Goal: Transaction & Acquisition: Book appointment/travel/reservation

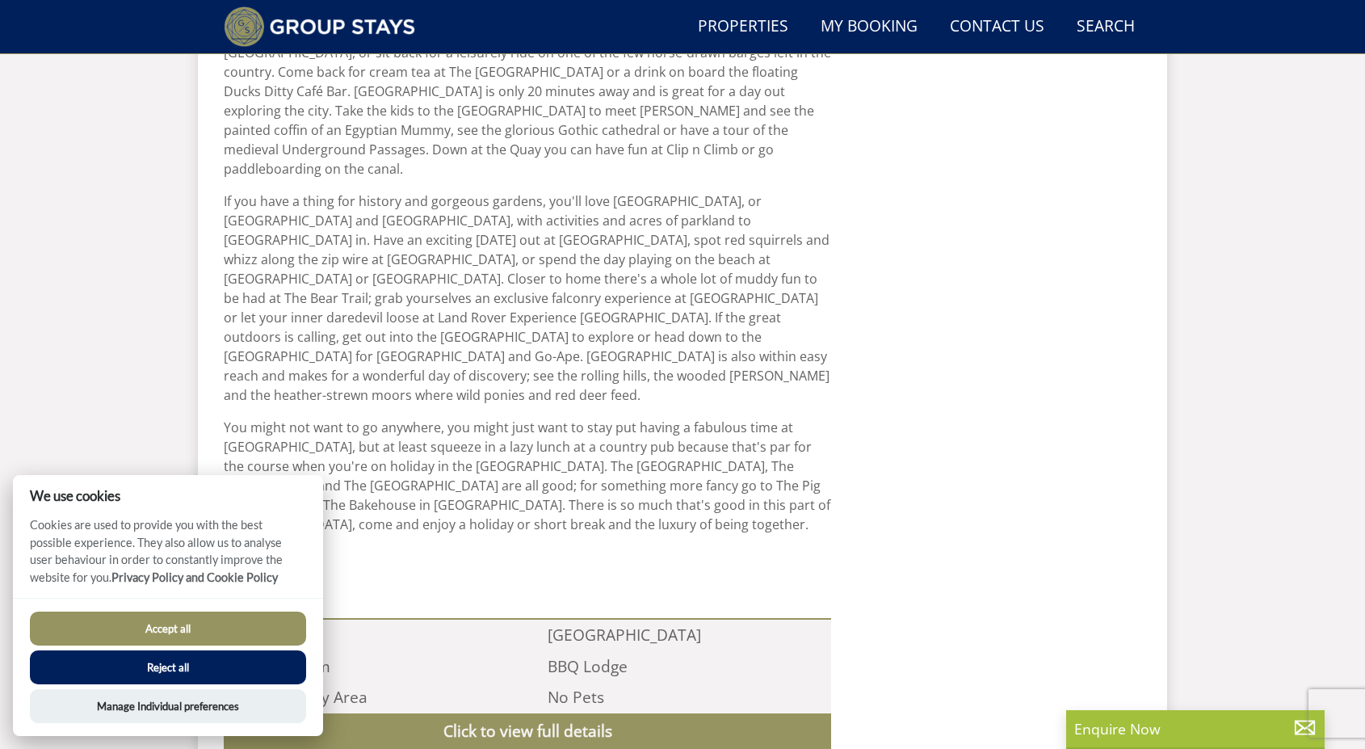
scroll to position [1093, 0]
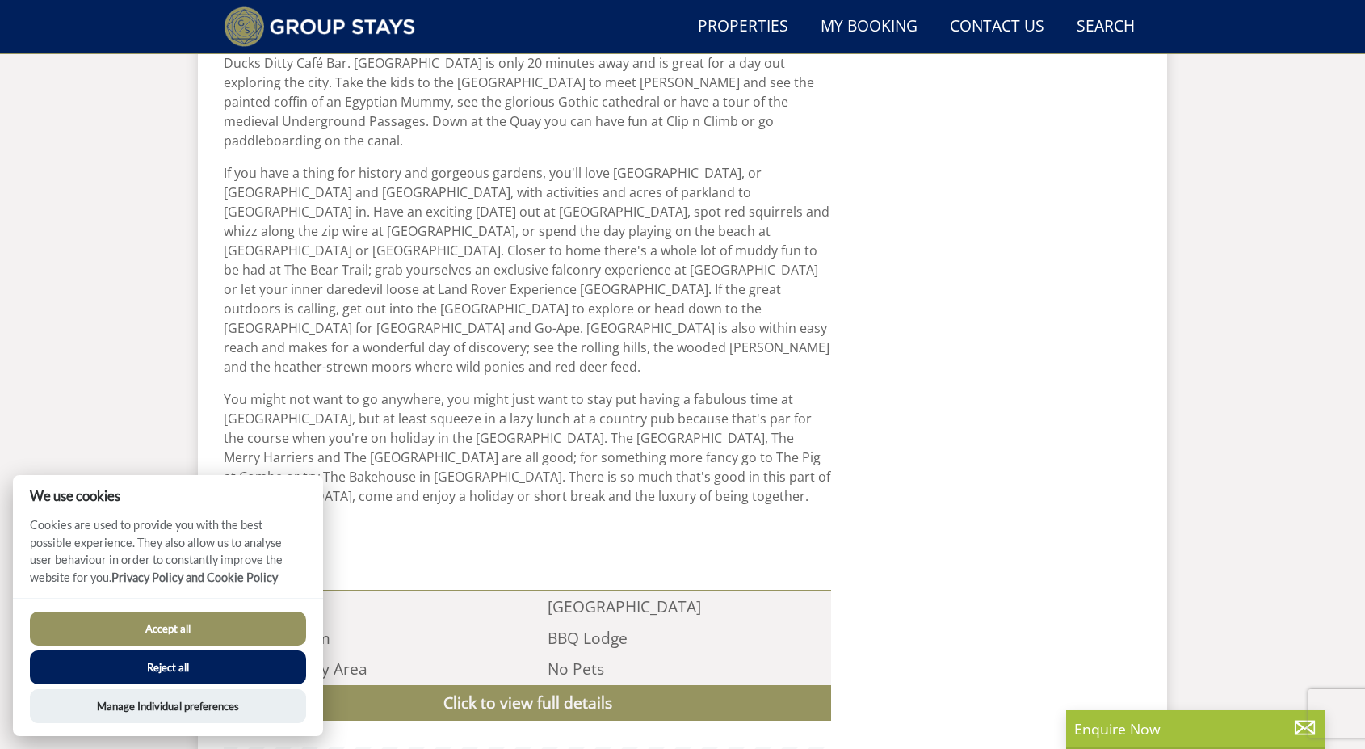
click at [221, 627] on button "Accept all" at bounding box center [168, 629] width 276 height 34
checkbox input "true"
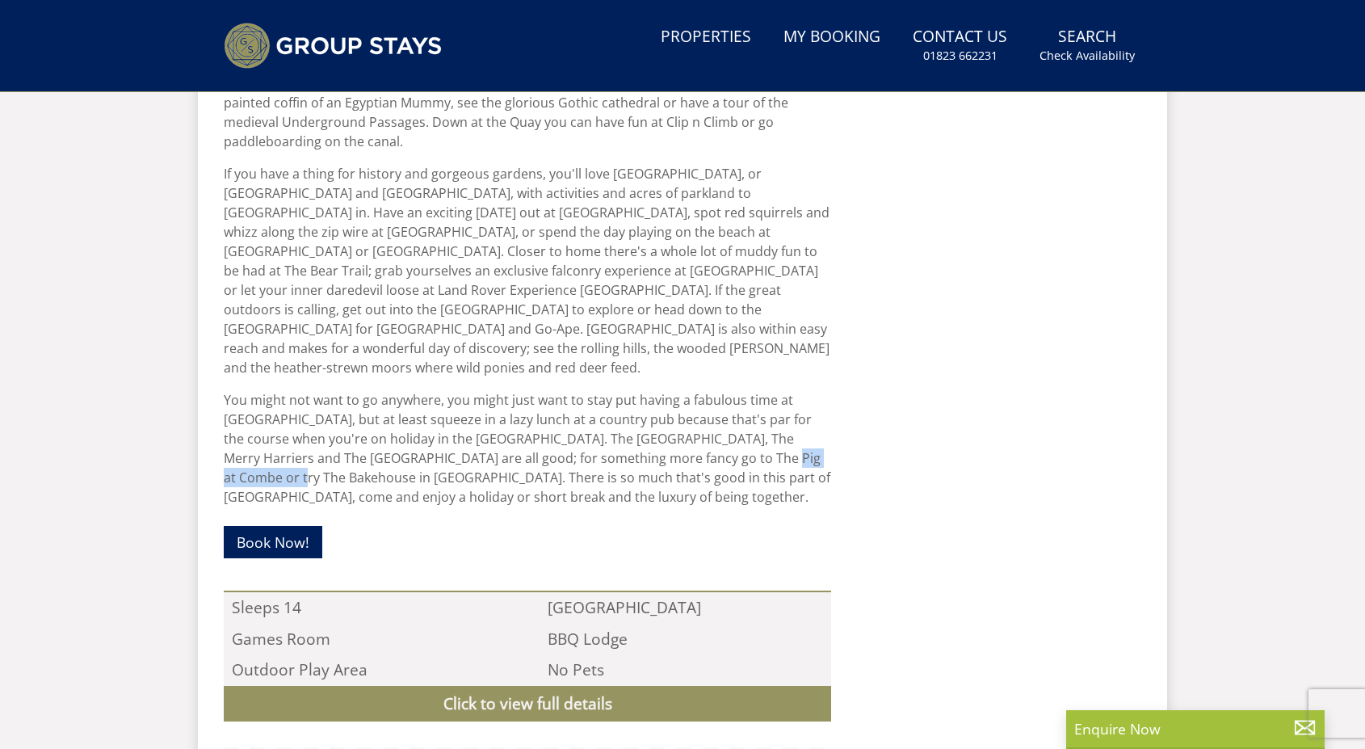
drag, startPoint x: 643, startPoint y: 418, endPoint x: 751, endPoint y: 425, distance: 107.7
click at [751, 425] on p "You might not want to go anywhere, you might just want to stay put having a fab…" at bounding box center [528, 448] width 608 height 116
click at [744, 520] on p "Book Now!" at bounding box center [528, 543] width 608 height 46
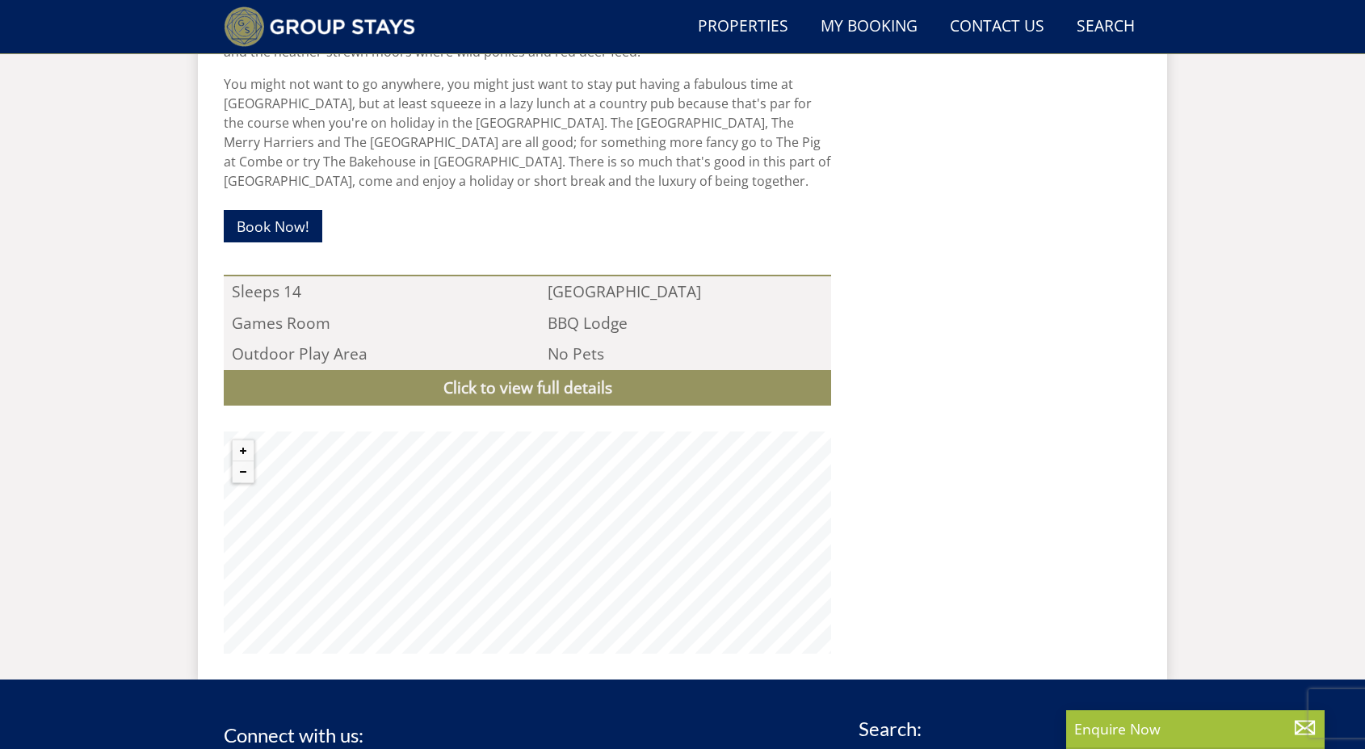
scroll to position [1416, 0]
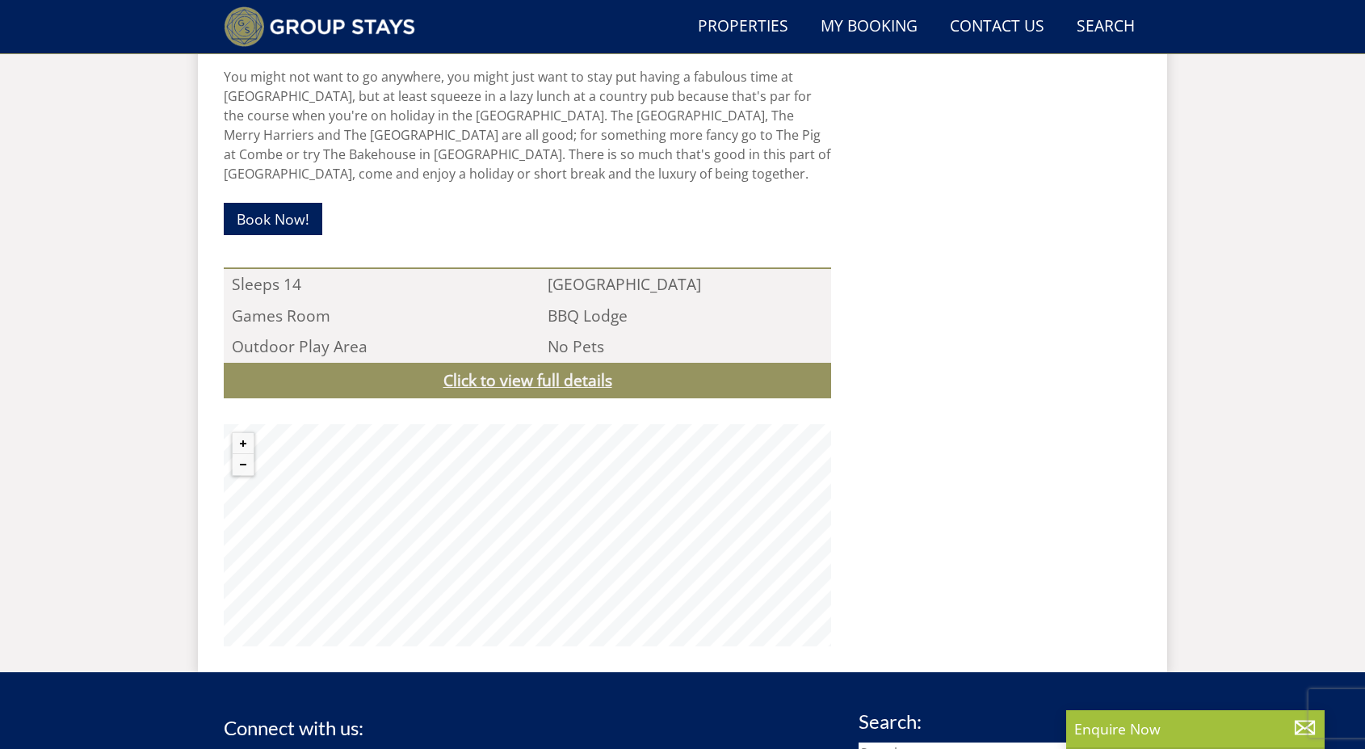
click at [494, 363] on link "Click to view full details" at bounding box center [528, 381] width 608 height 36
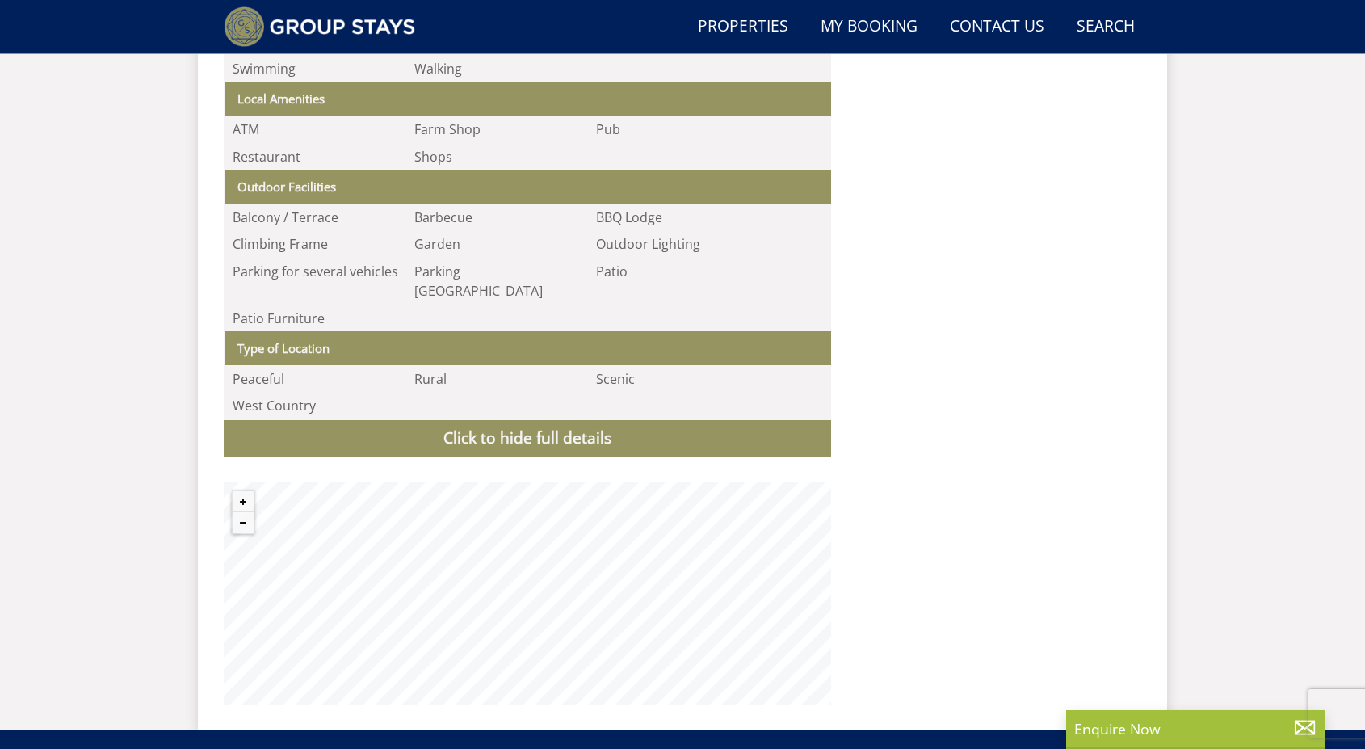
scroll to position [2385, 0]
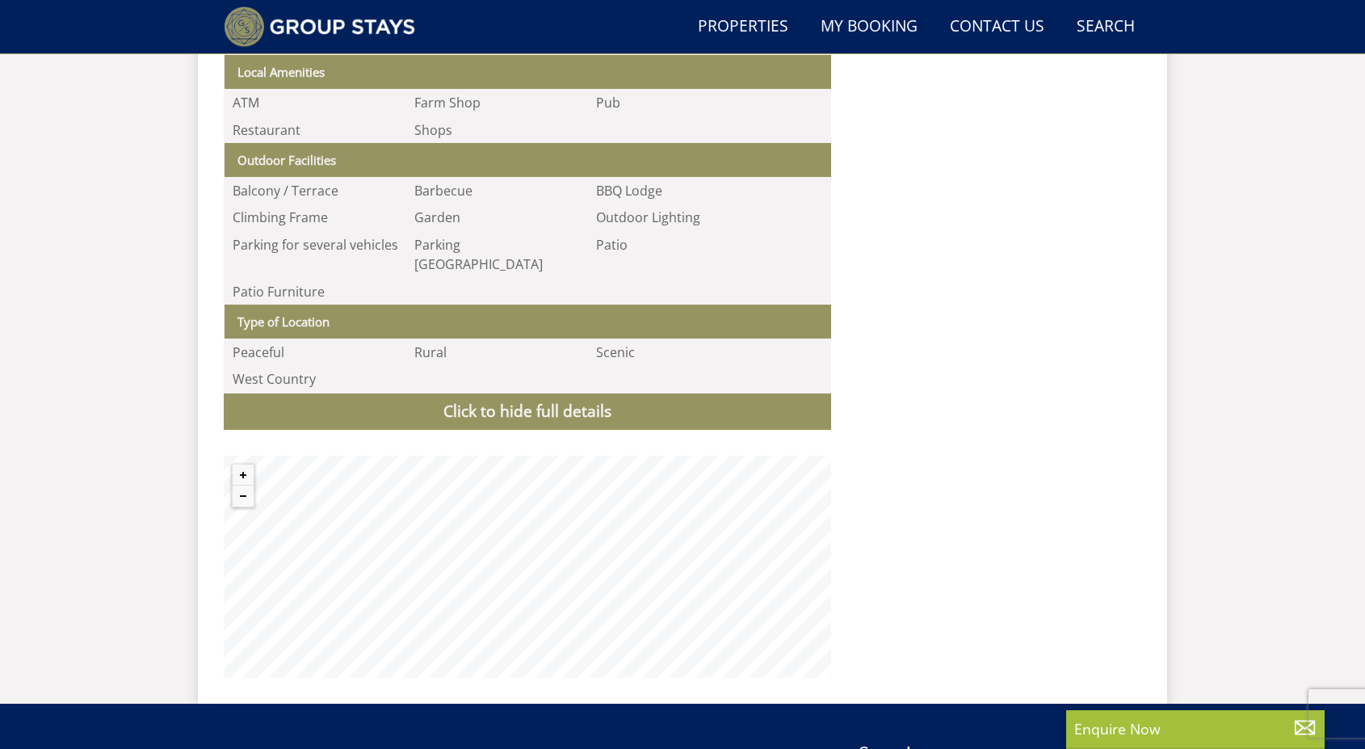
drag, startPoint x: 1022, startPoint y: 490, endPoint x: 1027, endPoint y: 307, distance: 182.7
drag, startPoint x: 1027, startPoint y: 307, endPoint x: 1048, endPoint y: 520, distance: 213.5
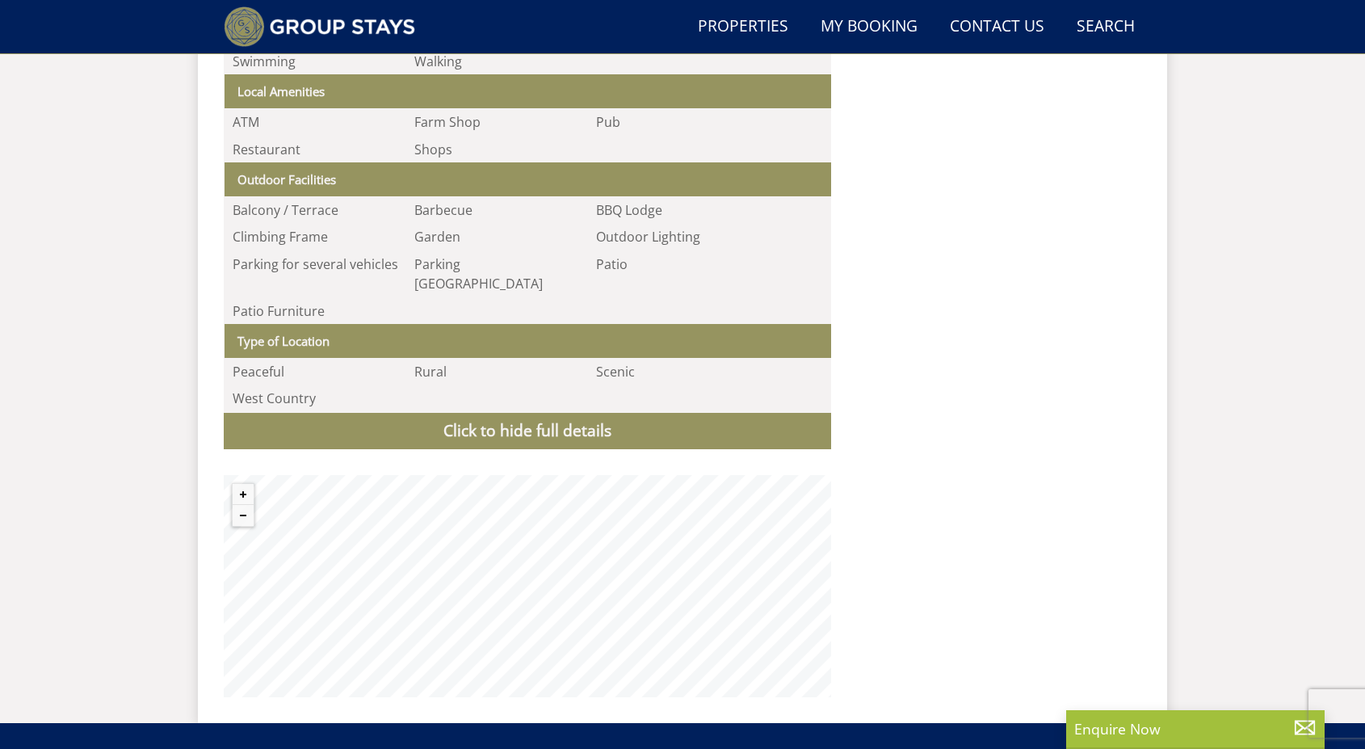
scroll to position [2455, 0]
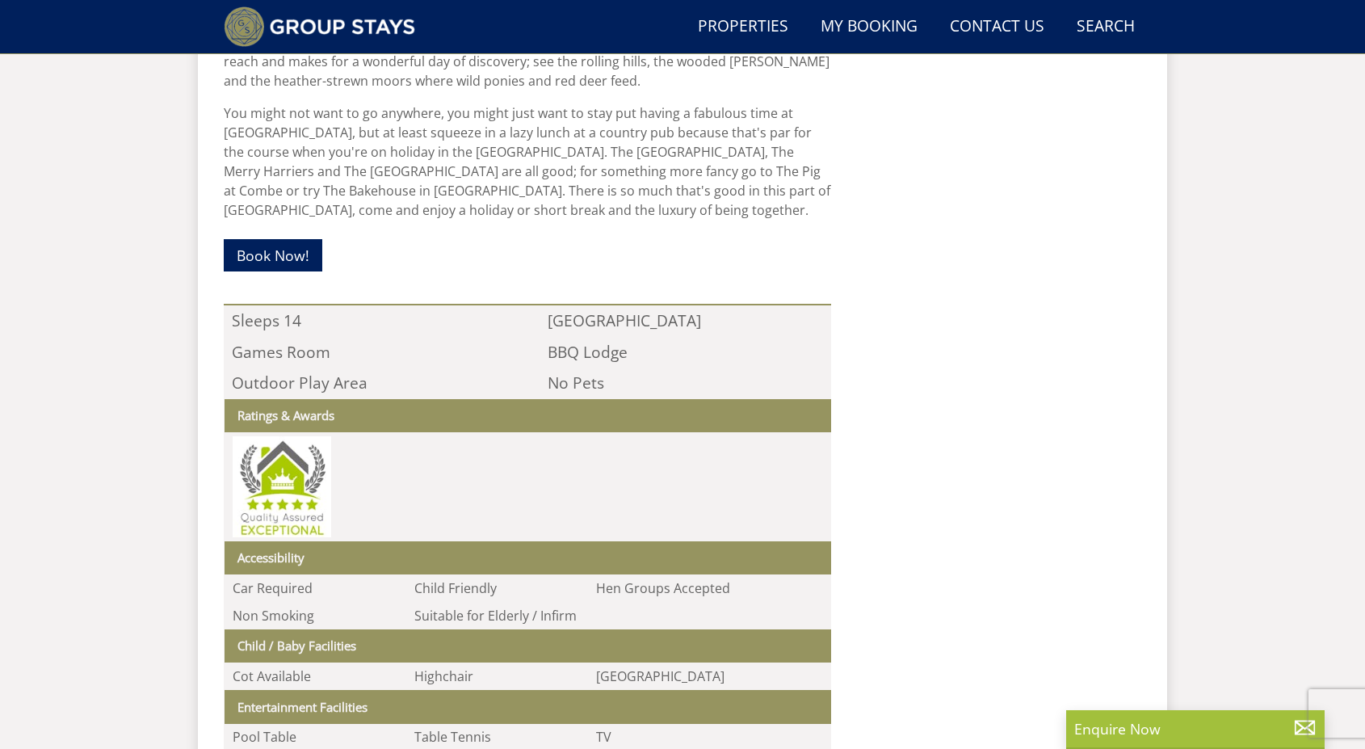
scroll to position [1243, 0]
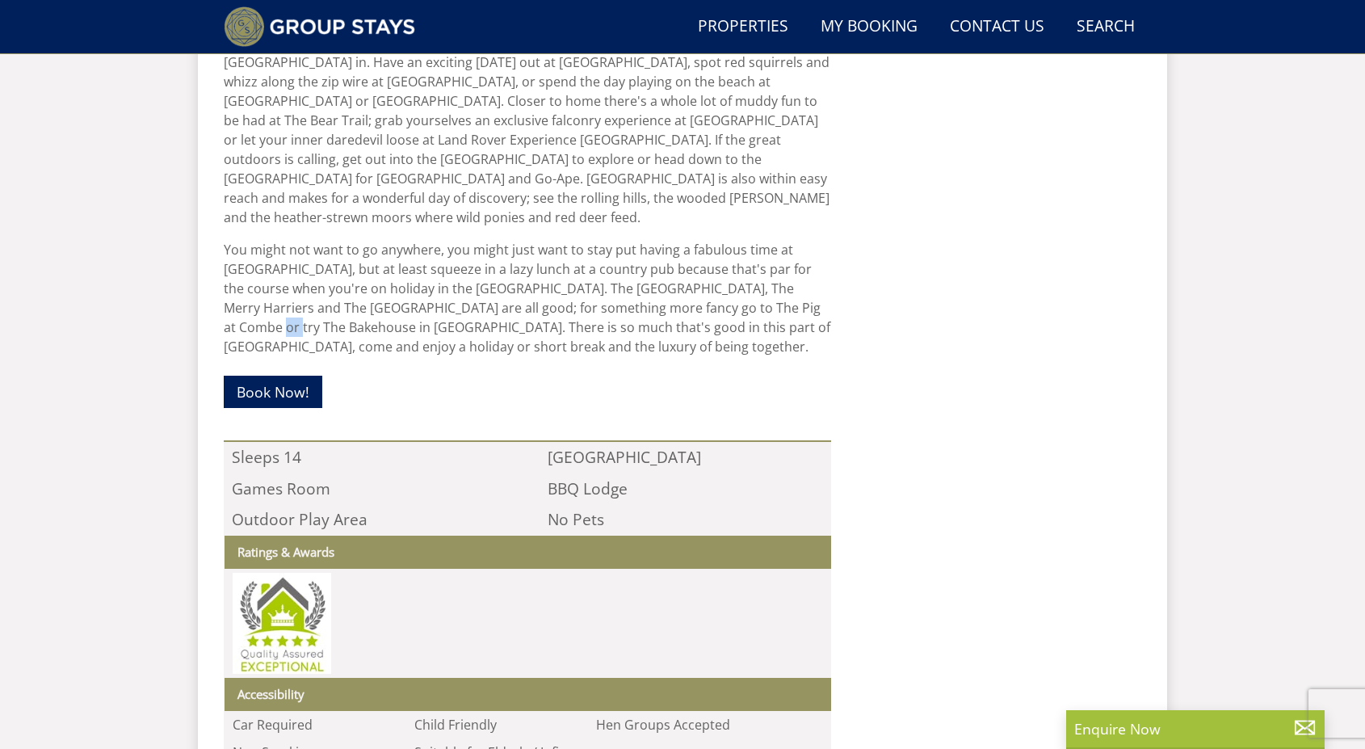
drag, startPoint x: 726, startPoint y: 271, endPoint x: 744, endPoint y: 268, distance: 17.9
click at [744, 268] on p "You might not want to go anywhere, you might just want to stay put having a fab…" at bounding box center [528, 298] width 608 height 116
drag, startPoint x: 643, startPoint y: 265, endPoint x: 795, endPoint y: 272, distance: 152.1
click at [795, 272] on p "You might not want to go anywhere, you might just want to stay put having a fab…" at bounding box center [528, 298] width 608 height 116
copy p "Bakehouse in Cullompton"
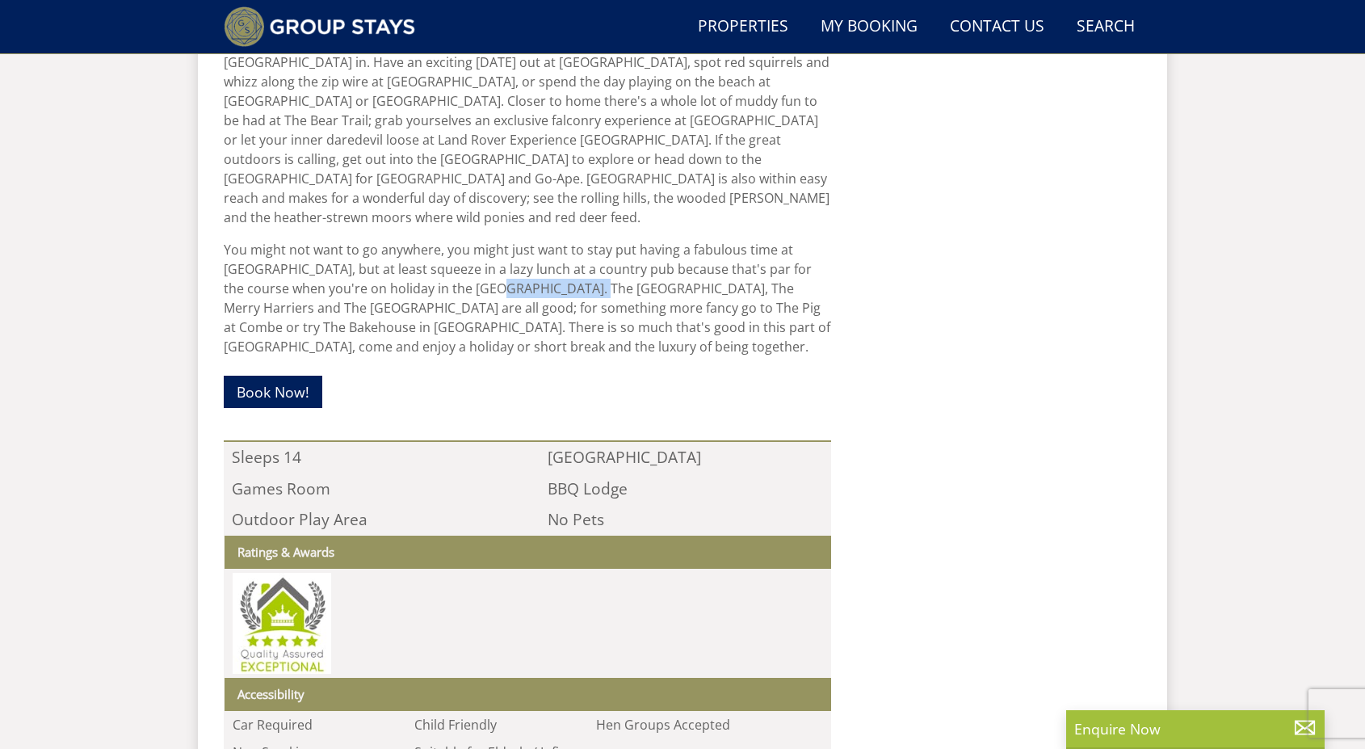
drag, startPoint x: 460, startPoint y: 246, endPoint x: 540, endPoint y: 259, distance: 81.0
click at [540, 259] on p "You might not want to go anywhere, you might just want to stay put having a fab…" at bounding box center [528, 298] width 608 height 116
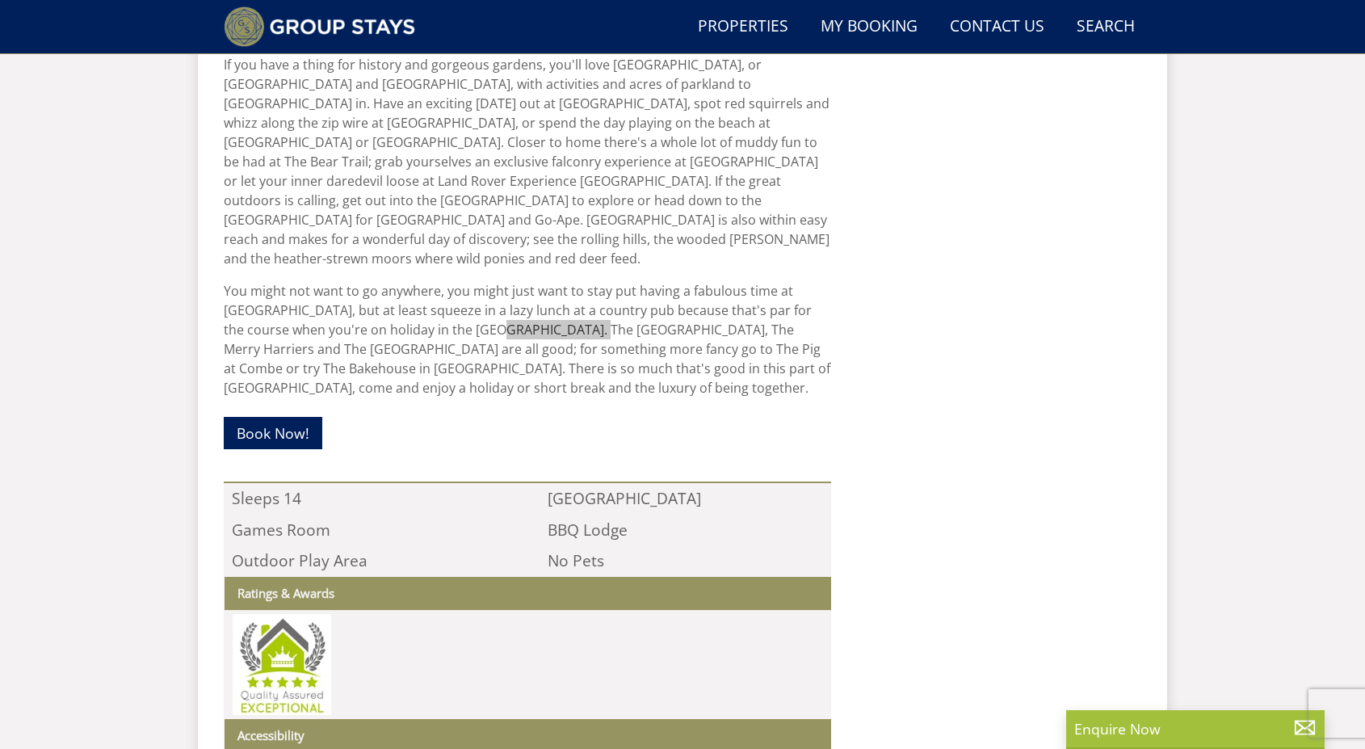
scroll to position [1162, 0]
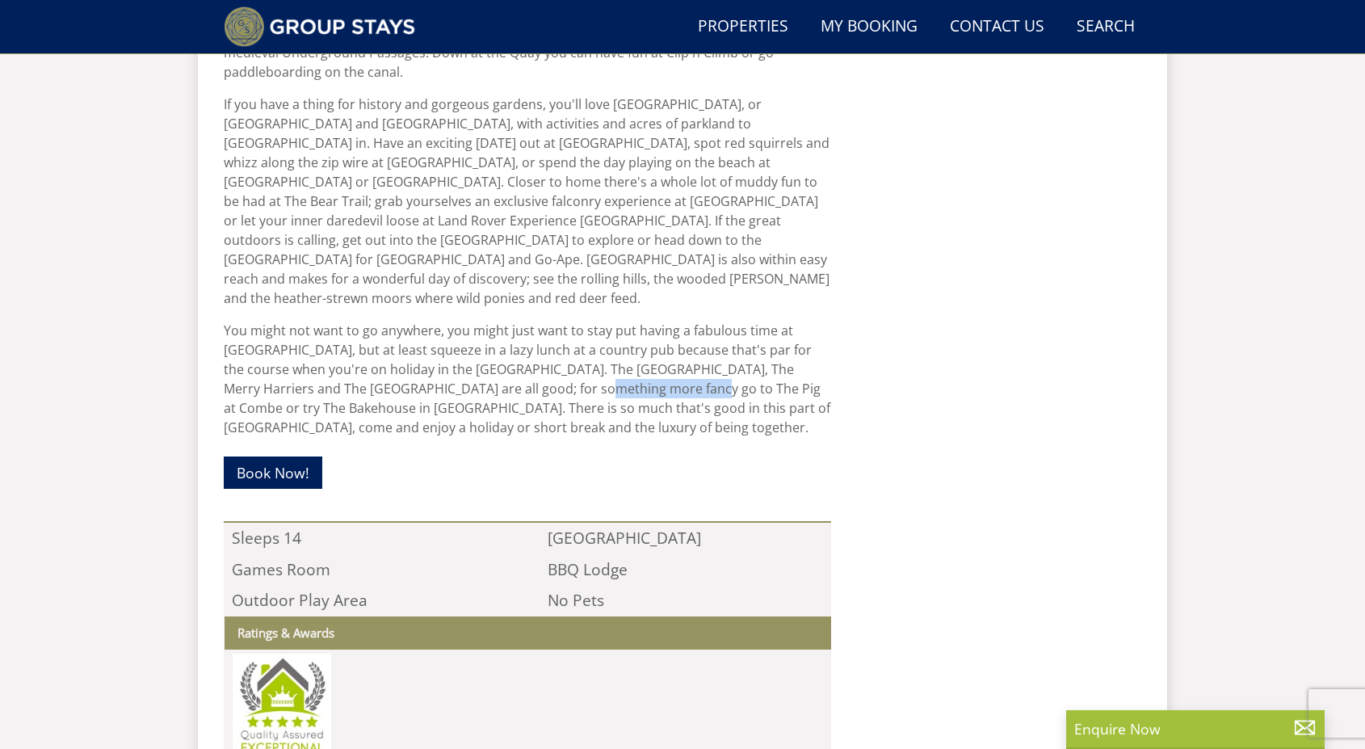
drag, startPoint x: 470, startPoint y: 351, endPoint x: 574, endPoint y: 351, distance: 104.2
click at [574, 351] on p "You might not want to go anywhere, you might just want to stay put having a fab…" at bounding box center [528, 379] width 608 height 116
copy p "The Pig at Combe"
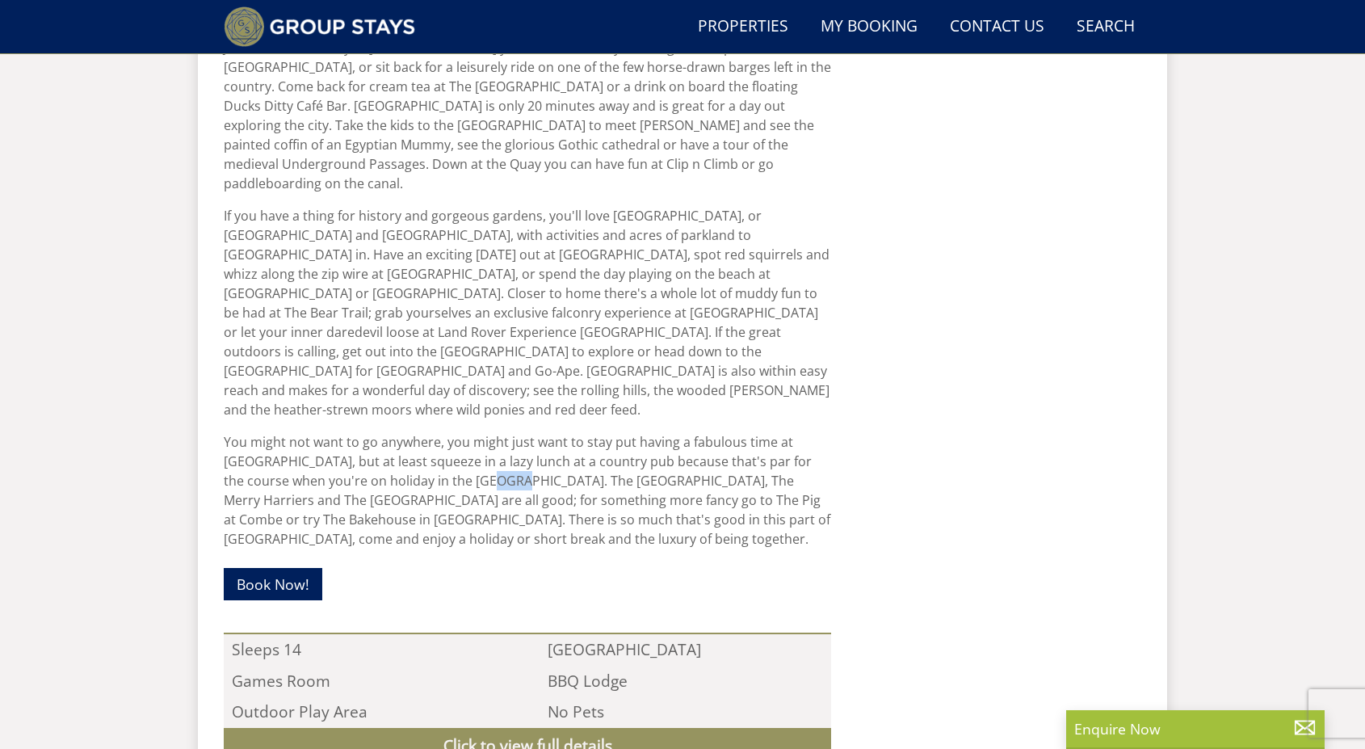
drag, startPoint x: 455, startPoint y: 440, endPoint x: 484, endPoint y: 440, distance: 29.1
click at [483, 440] on p "You might not want to go anywhere, you might just want to stay put having a fab…" at bounding box center [528, 490] width 608 height 116
drag, startPoint x: 510, startPoint y: 442, endPoint x: 522, endPoint y: 447, distance: 13.1
click at [518, 444] on p "You might not want to go anywhere, you might just want to stay put having a fab…" at bounding box center [528, 490] width 608 height 116
drag, startPoint x: 537, startPoint y: 446, endPoint x: 459, endPoint y: 444, distance: 78.4
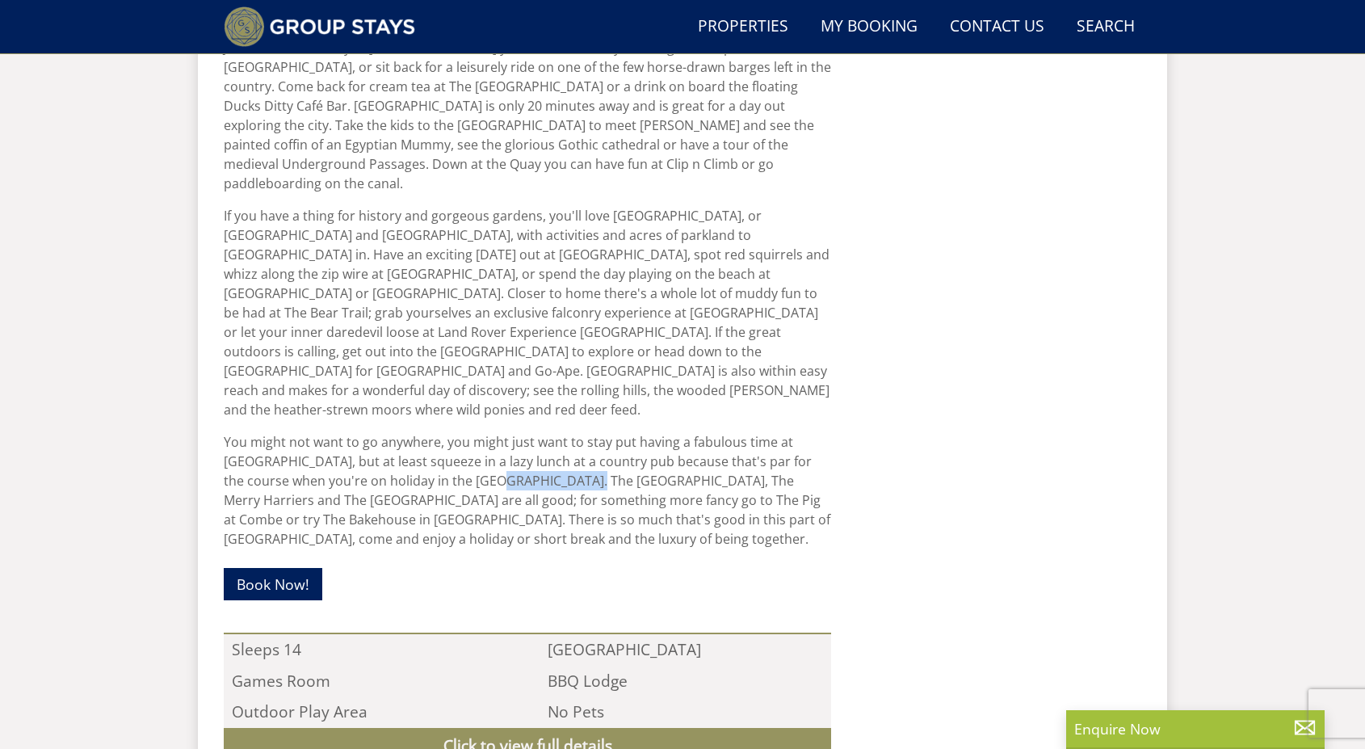
click at [459, 444] on p "You might not want to go anywhere, you might just want to stay put having a fab…" at bounding box center [528, 490] width 608 height 116
copy p "The Ashill Inn"
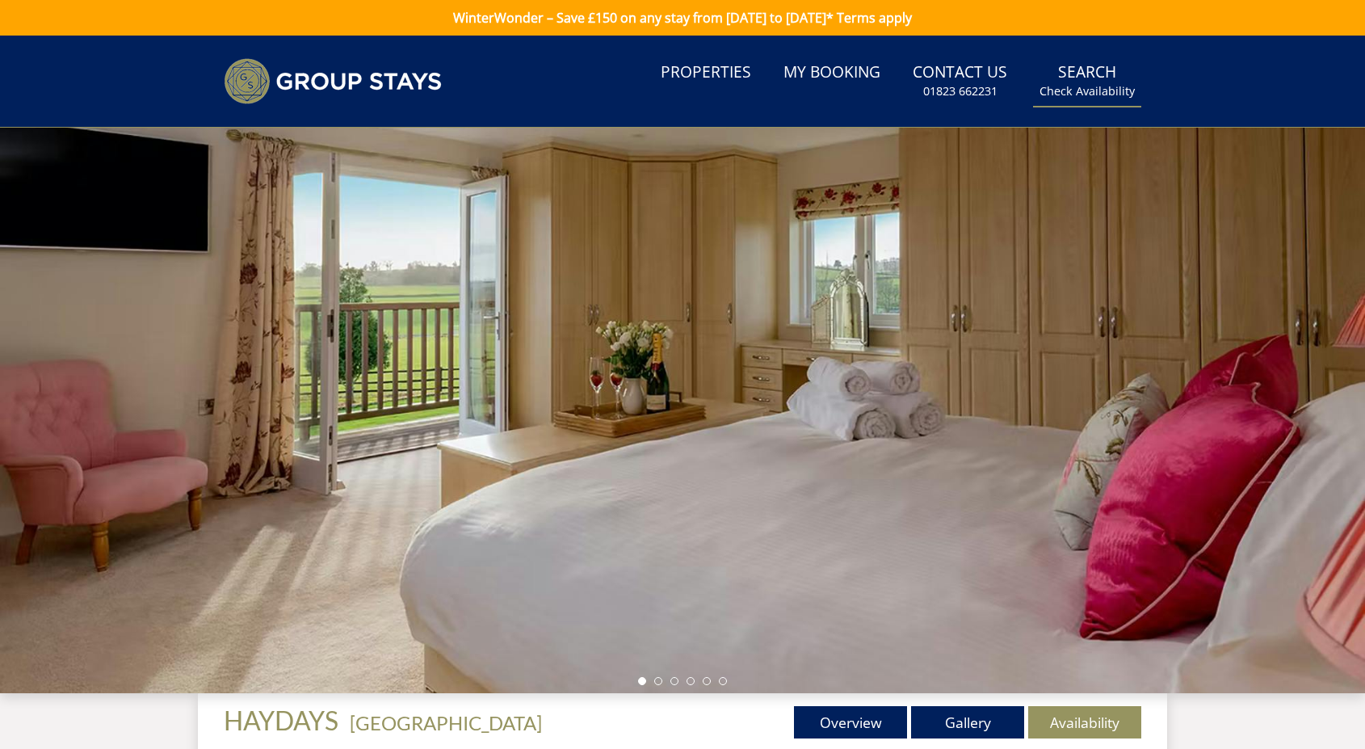
click at [1092, 84] on small "Check Availability" at bounding box center [1087, 91] width 95 height 16
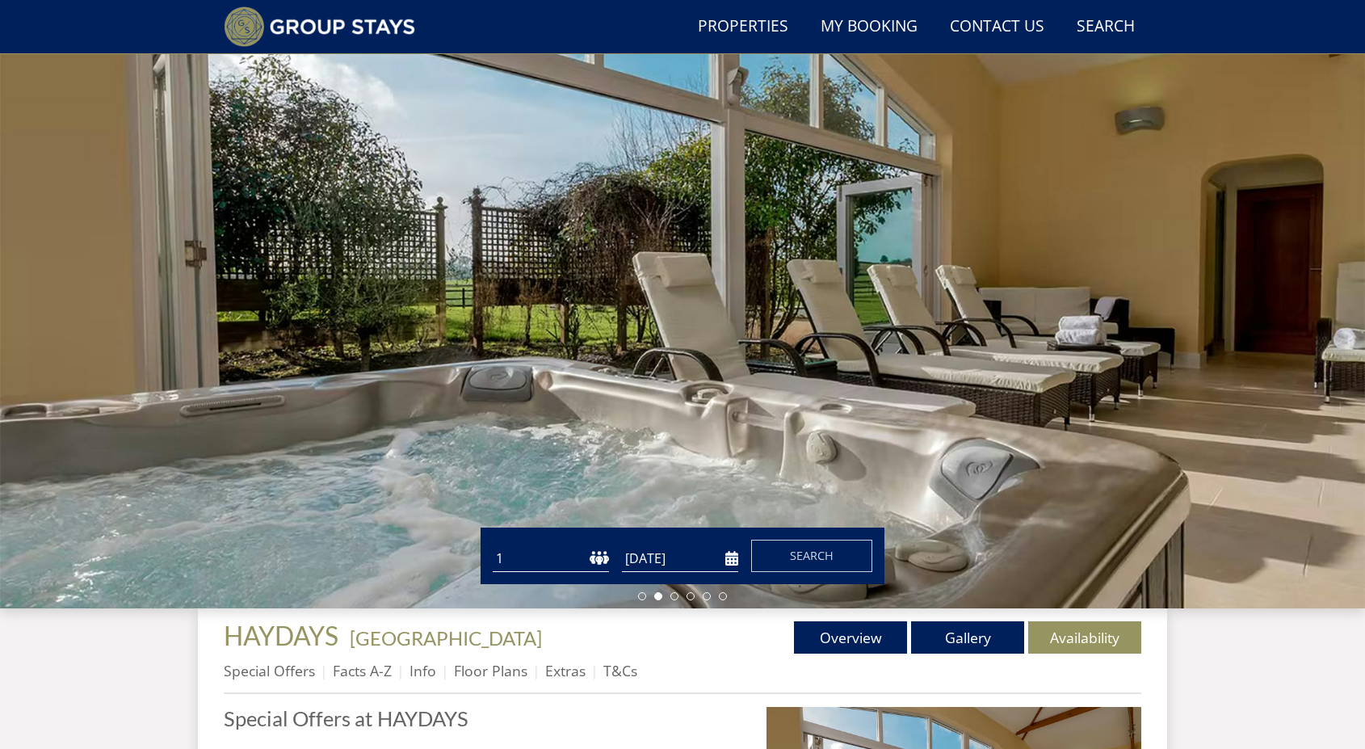
scroll to position [204, 0]
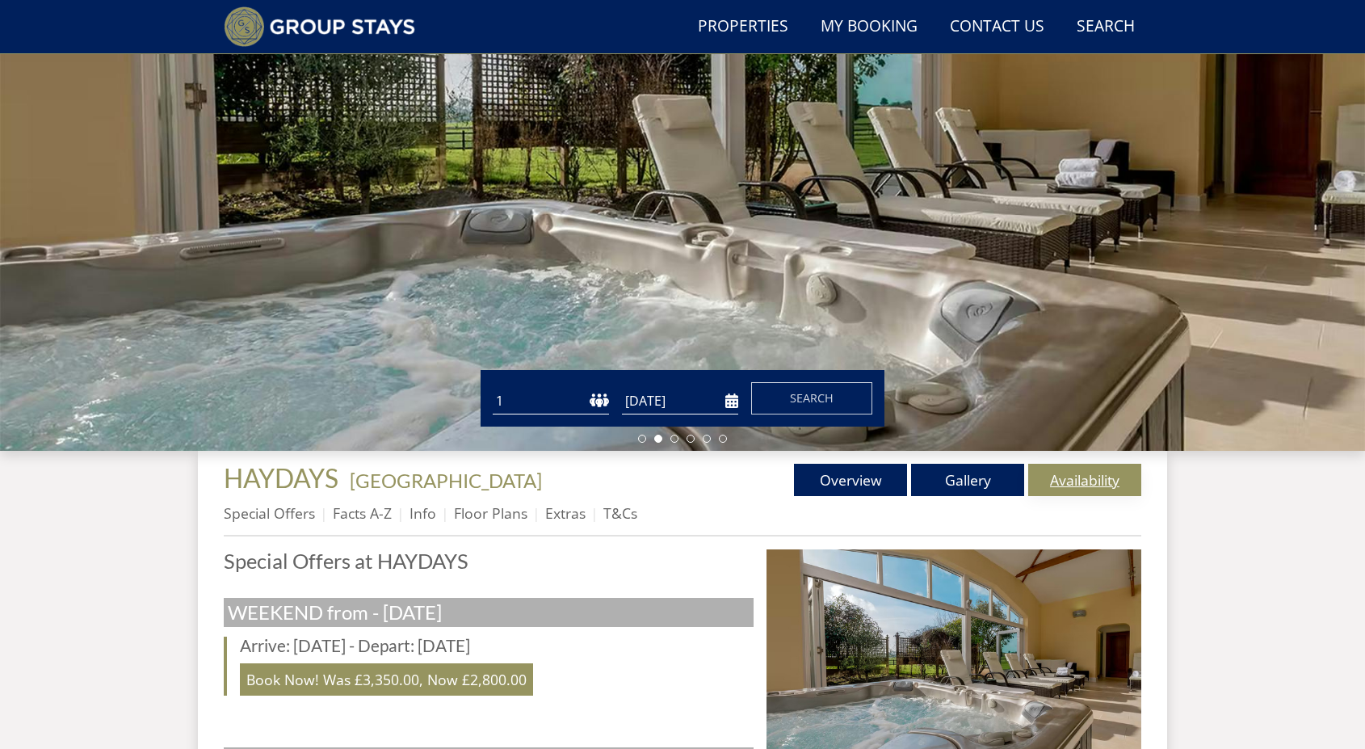
click at [1073, 490] on link "Availability" at bounding box center [1085, 480] width 113 height 32
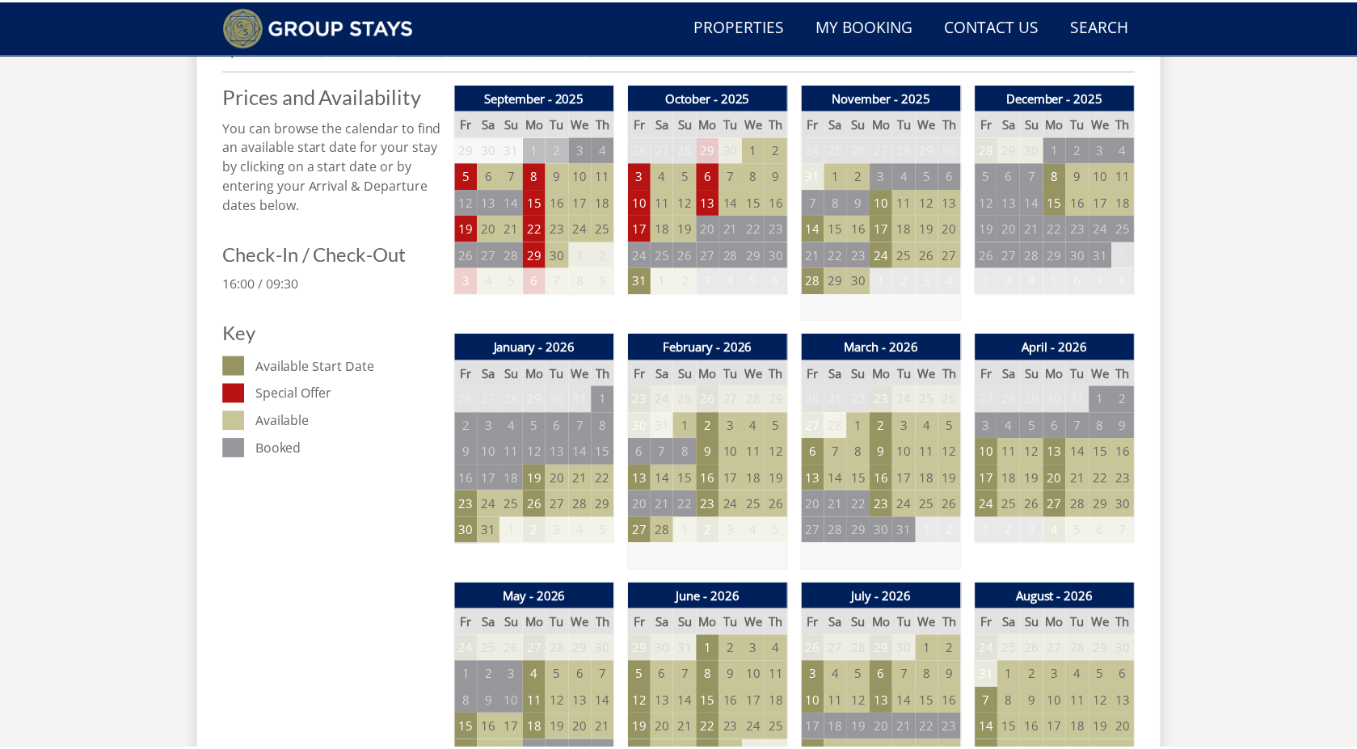
scroll to position [632, 0]
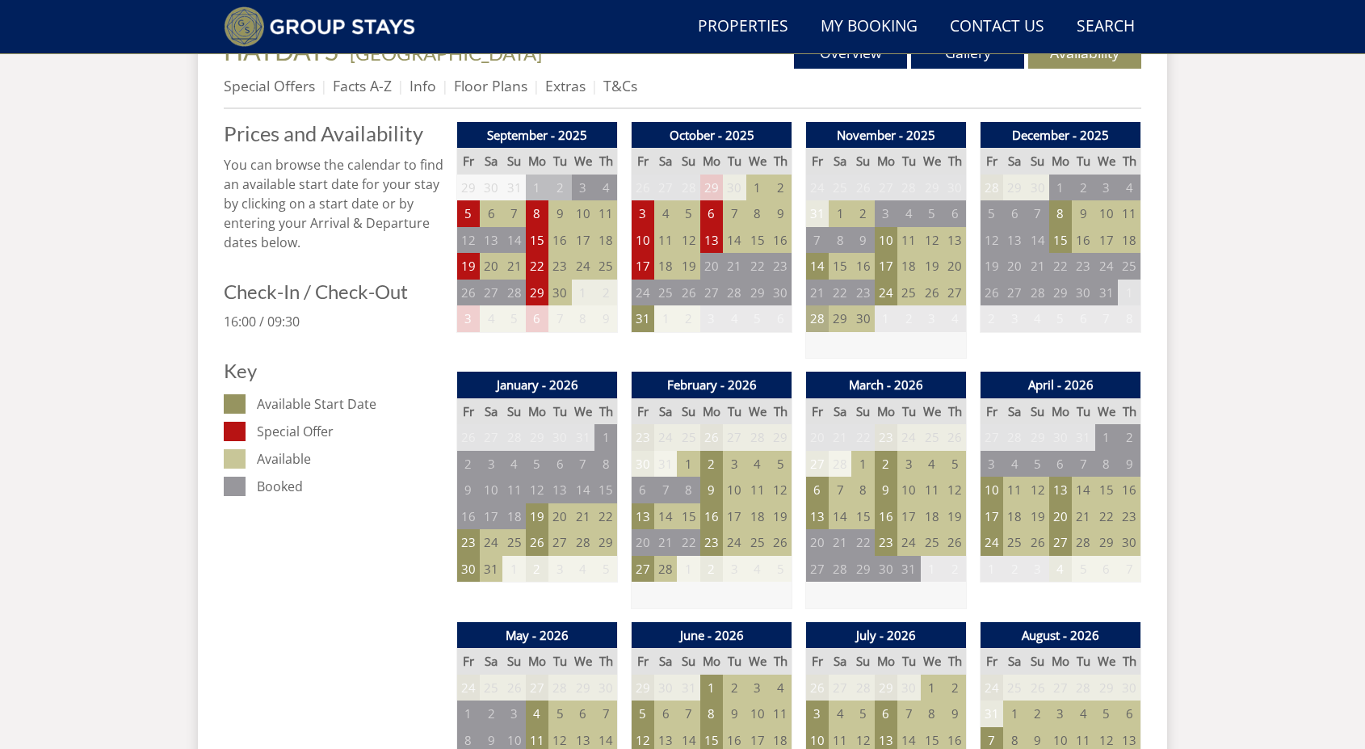
click at [822, 318] on td "28" at bounding box center [817, 318] width 23 height 27
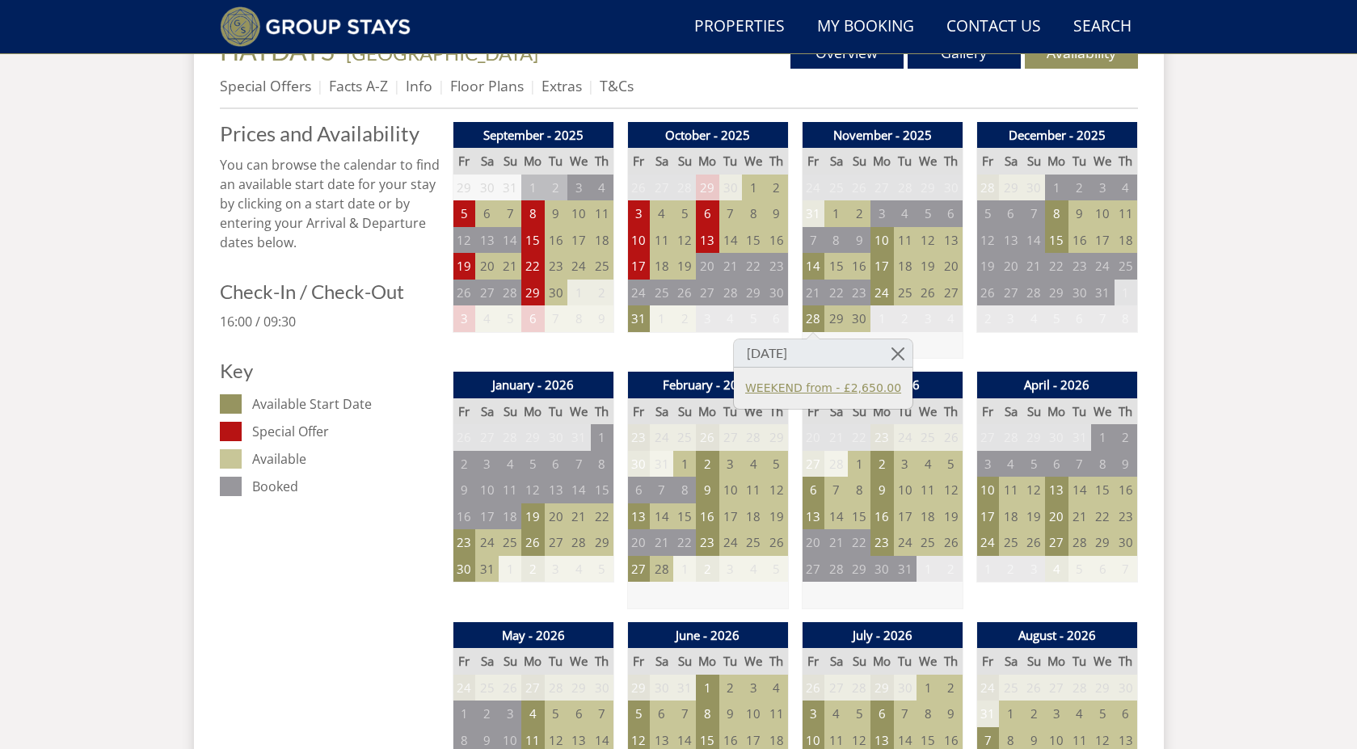
click at [793, 393] on link "WEEKEND from - £2,650.00" at bounding box center [823, 388] width 156 height 17
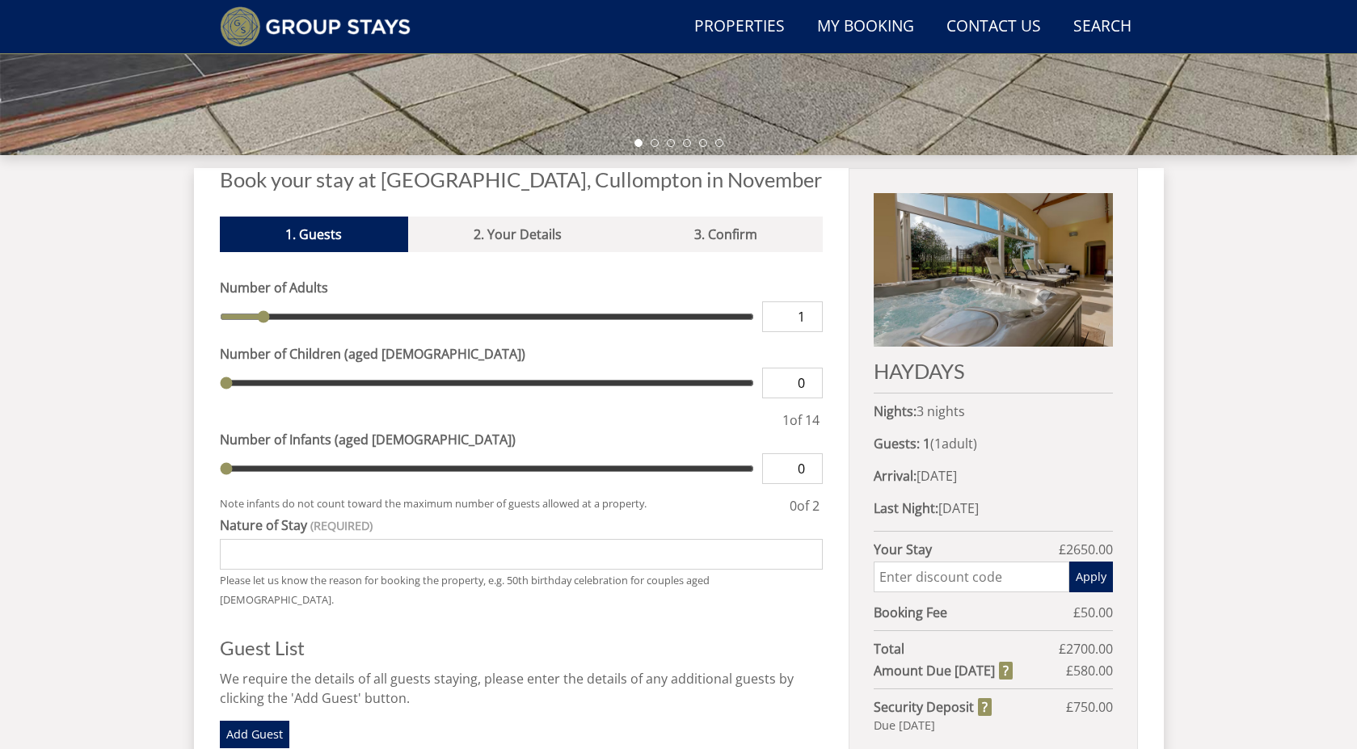
scroll to position [632, 0]
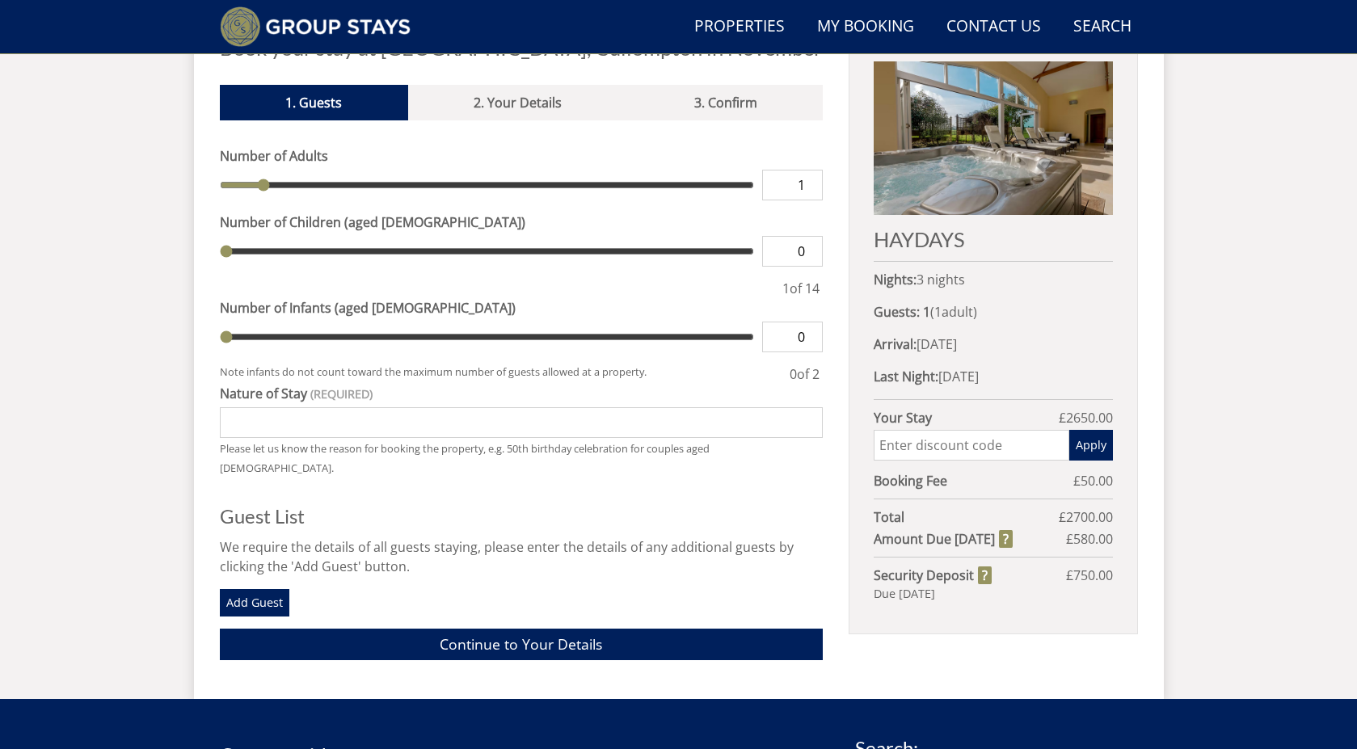
type input "2"
type input "3"
type input "4"
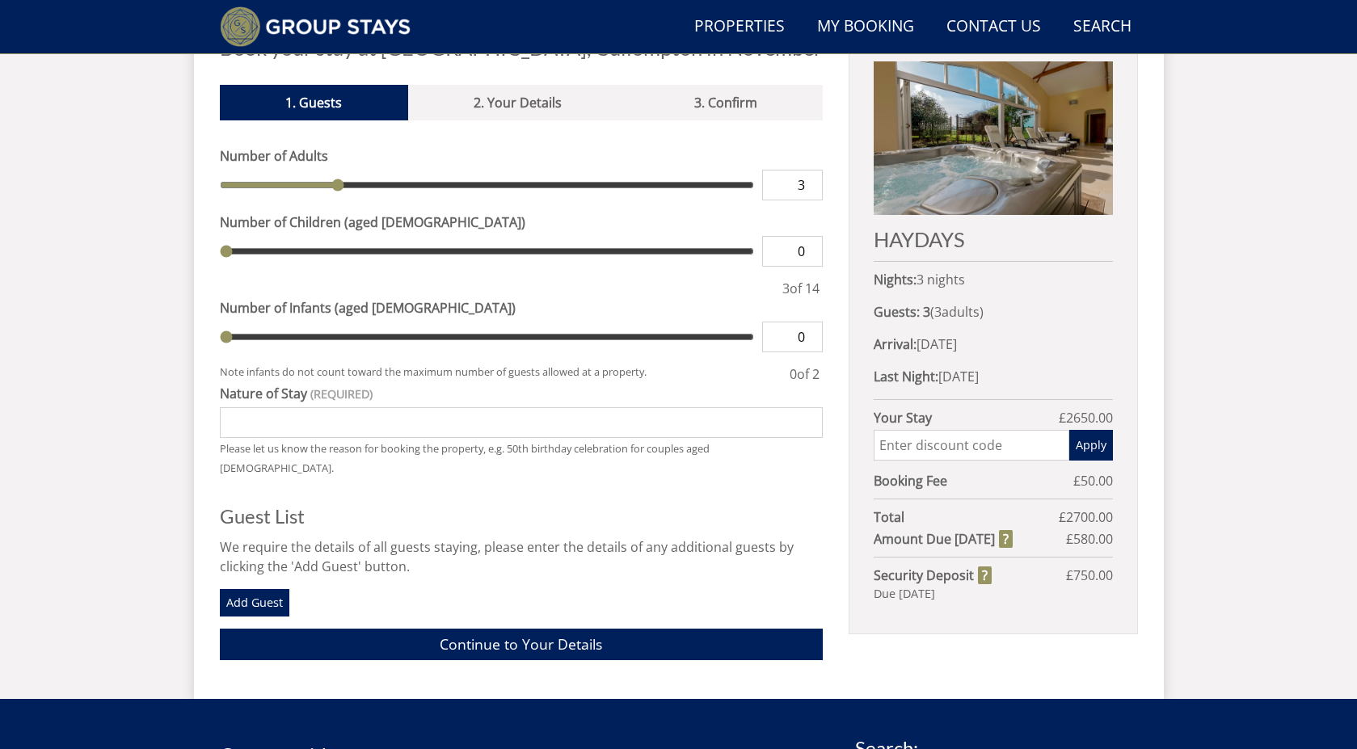
type input "4"
type input "5"
type input "6"
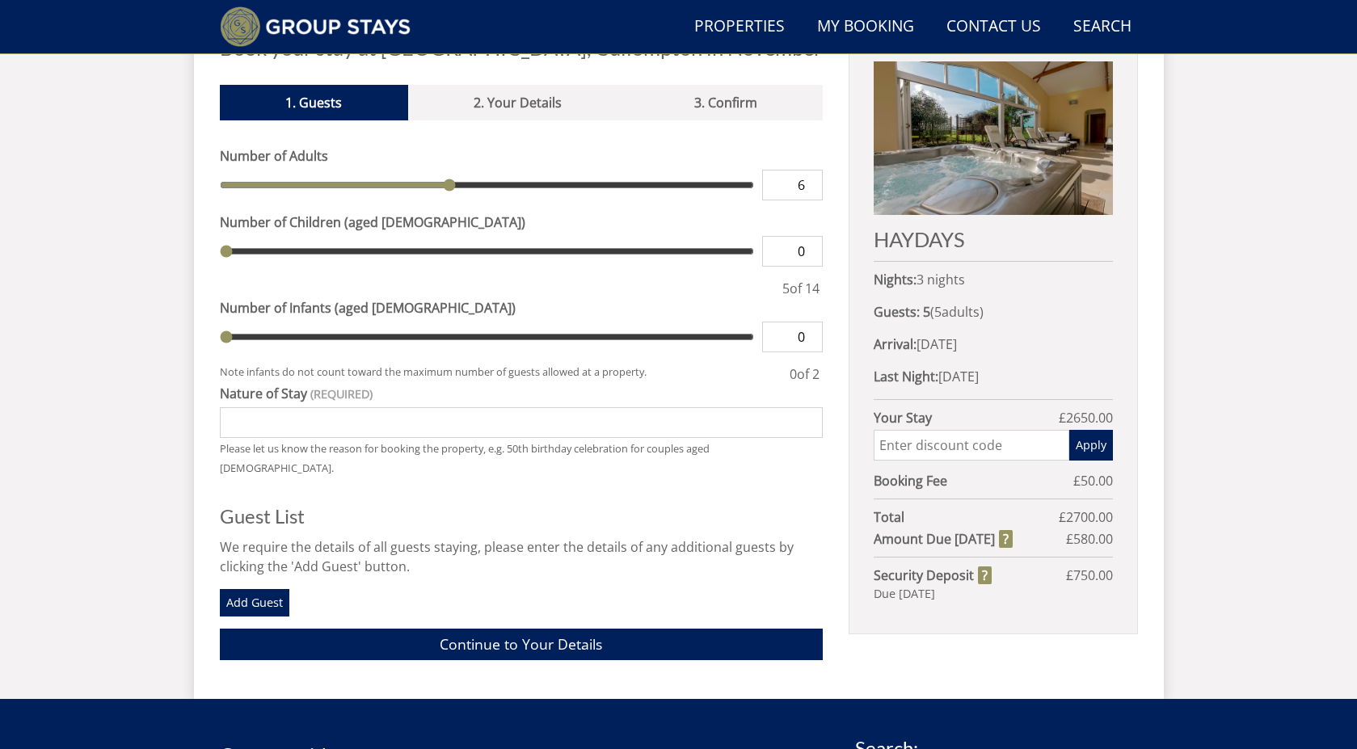
type input "7"
drag, startPoint x: 267, startPoint y: 183, endPoint x: 470, endPoint y: 189, distance: 202.9
type input "7"
click at [470, 189] on input "range" at bounding box center [487, 185] width 535 height 31
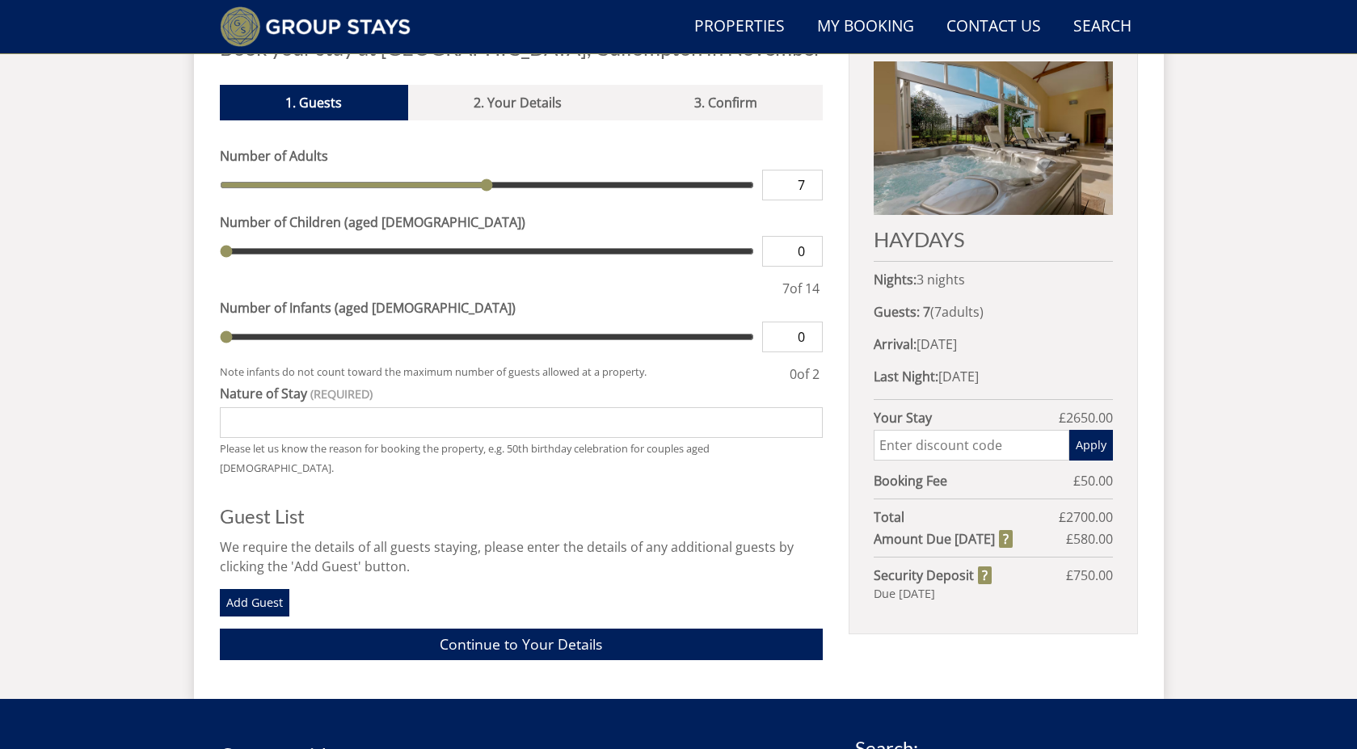
type input "1"
type input "2"
type input "3"
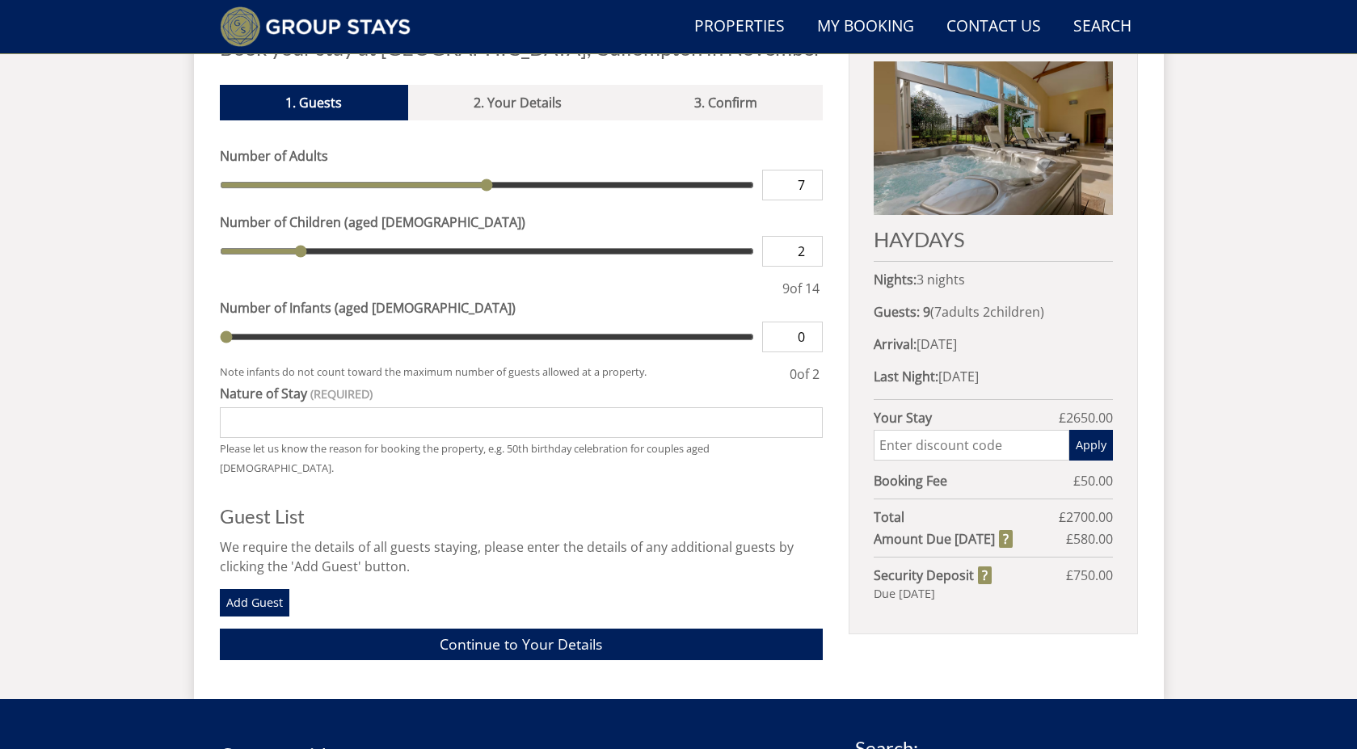
type input "3"
type input "4"
type input "5"
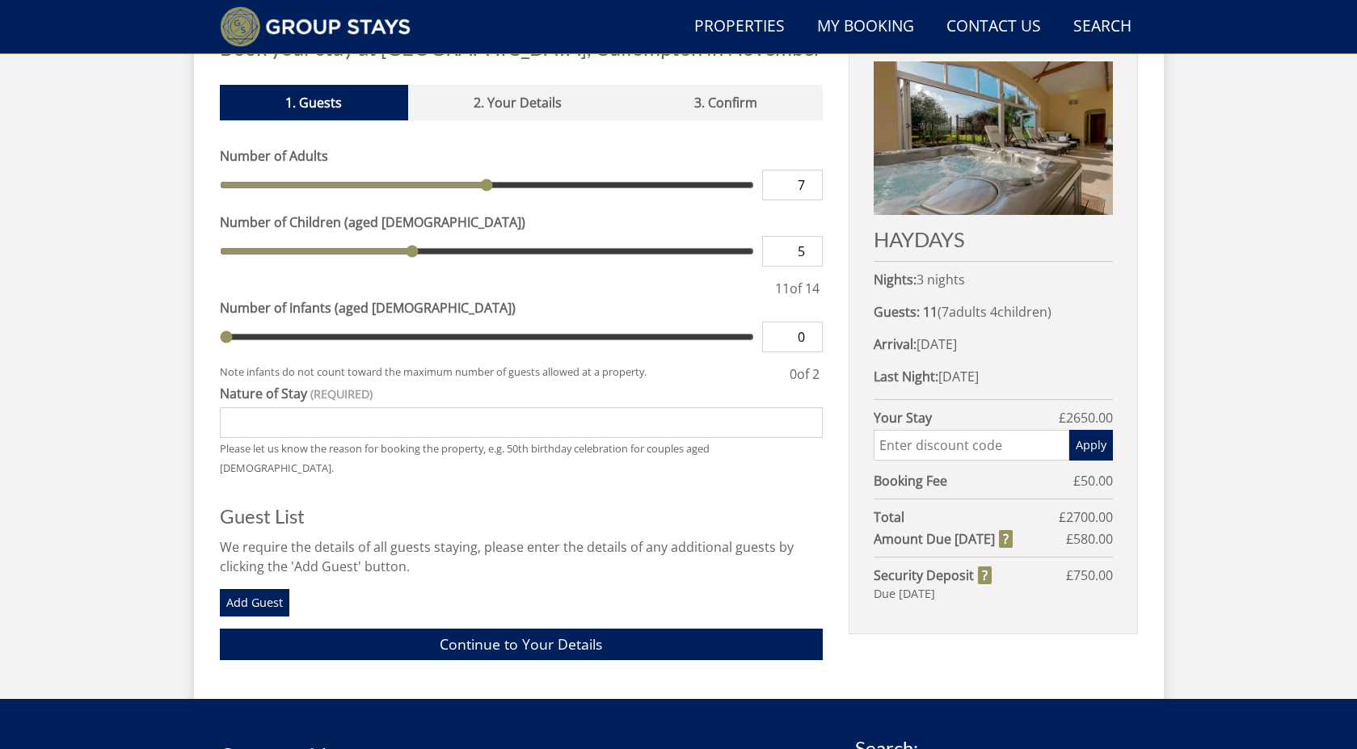
type input "6"
drag, startPoint x: 229, startPoint y: 253, endPoint x: 439, endPoint y: 249, distance: 210.1
type input "6"
click at [439, 249] on input "range" at bounding box center [487, 251] width 535 height 31
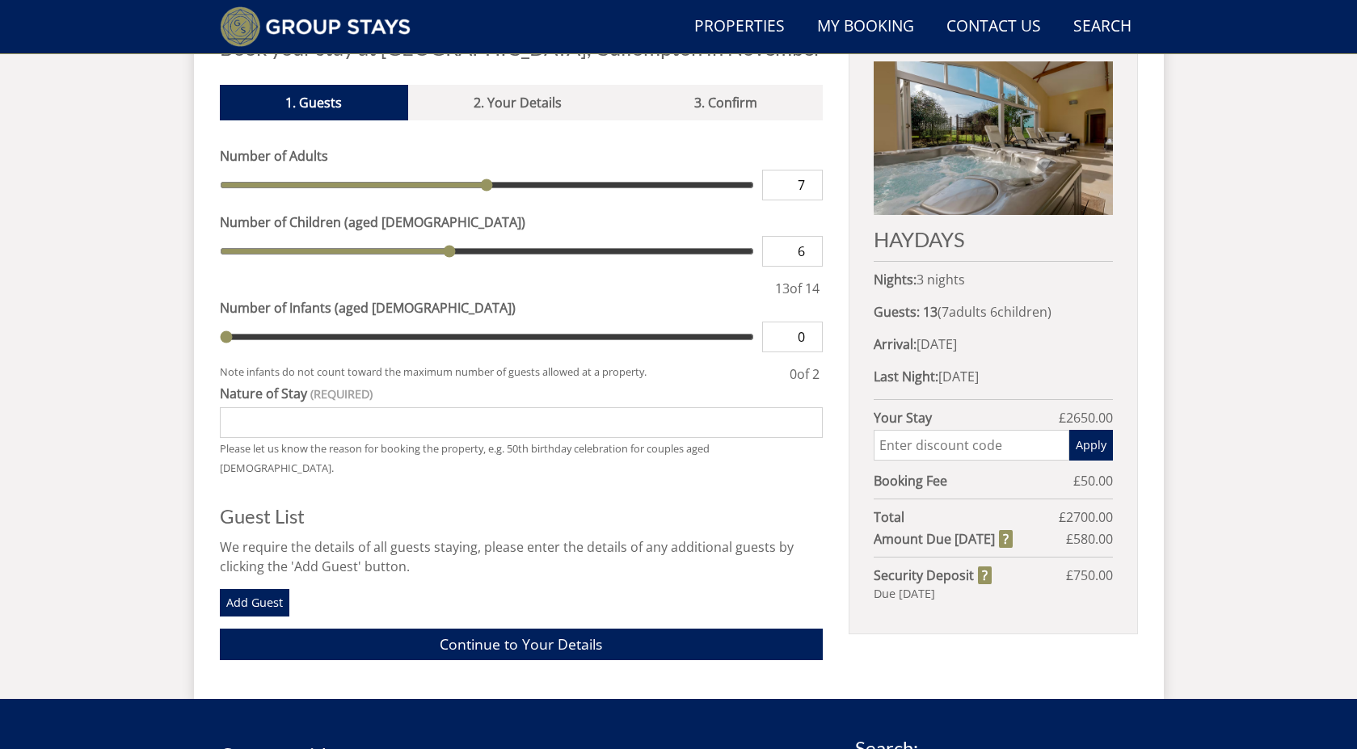
click at [280, 430] on input "Nature of Stay" at bounding box center [522, 422] width 604 height 31
type input "70 th and 75th birthday celebrations"
click at [250, 589] on link "Add Guest" at bounding box center [254, 602] width 69 height 27
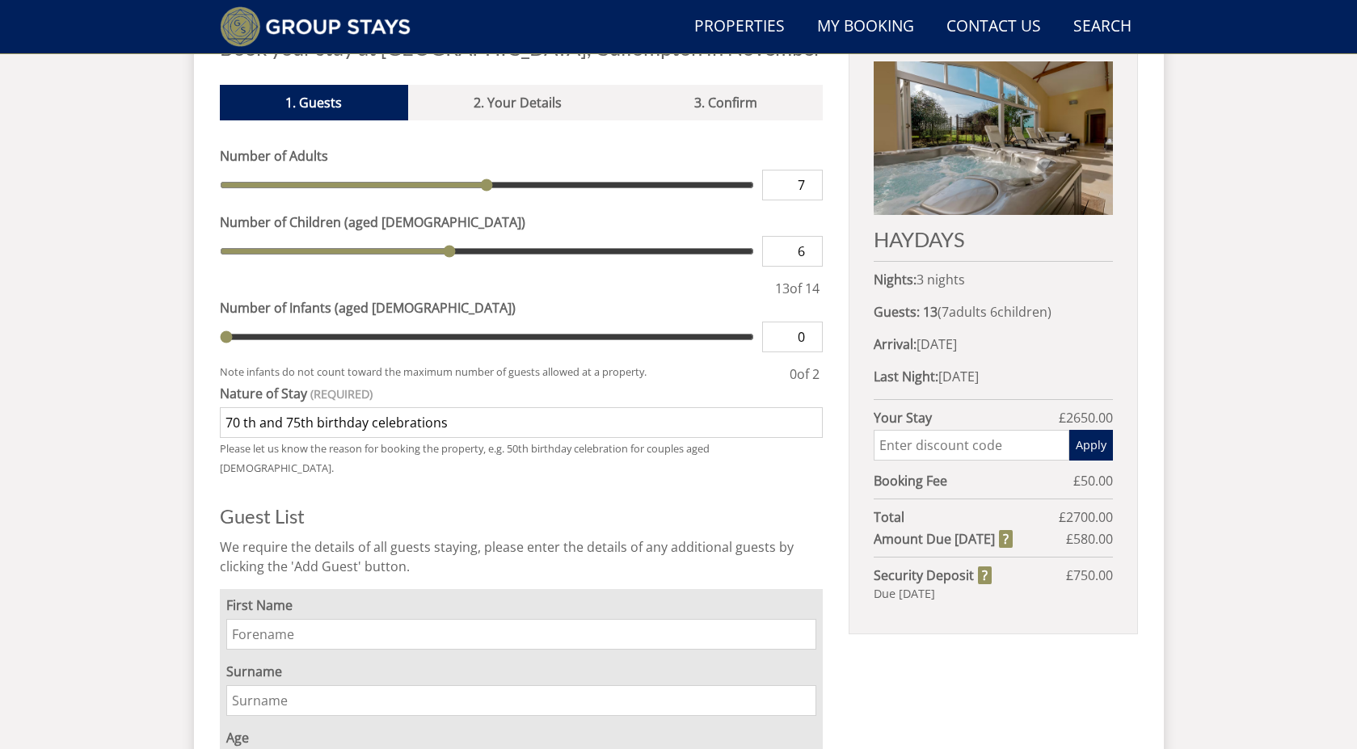
click at [298, 619] on input "First Name" at bounding box center [521, 634] width 591 height 31
type input "JIGNA"
type input "PATEL"
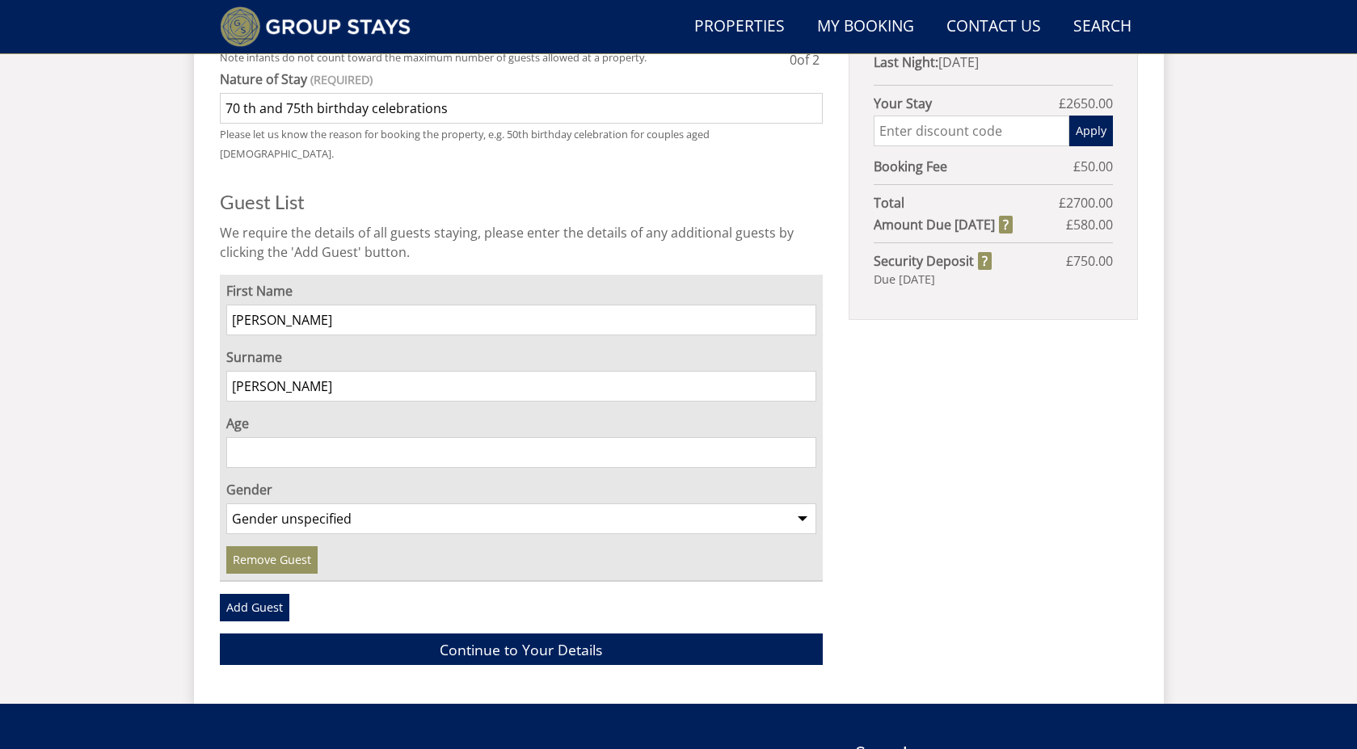
scroll to position [1036, 0]
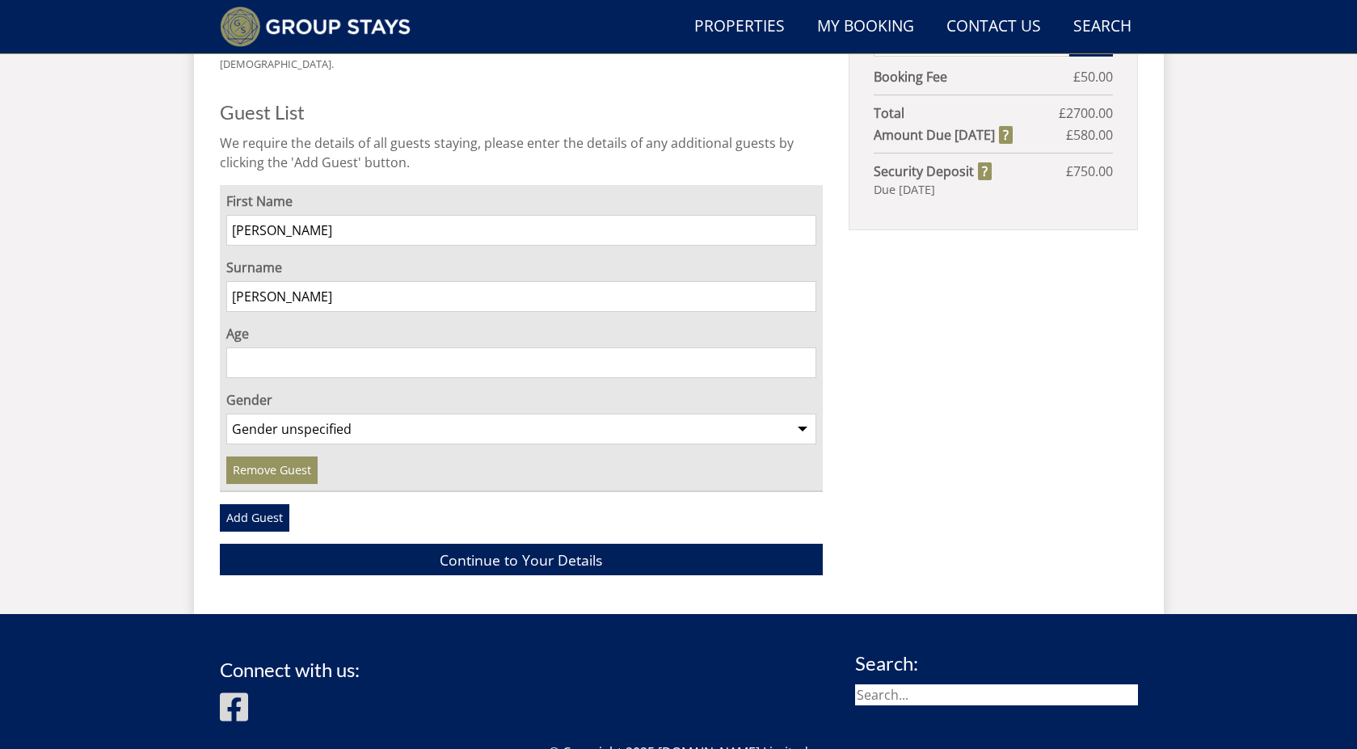
click at [301, 358] on input "Age" at bounding box center [521, 362] width 591 height 31
type input "48"
click at [320, 414] on select "Gender unspecified Gender male Gender female" at bounding box center [521, 429] width 591 height 31
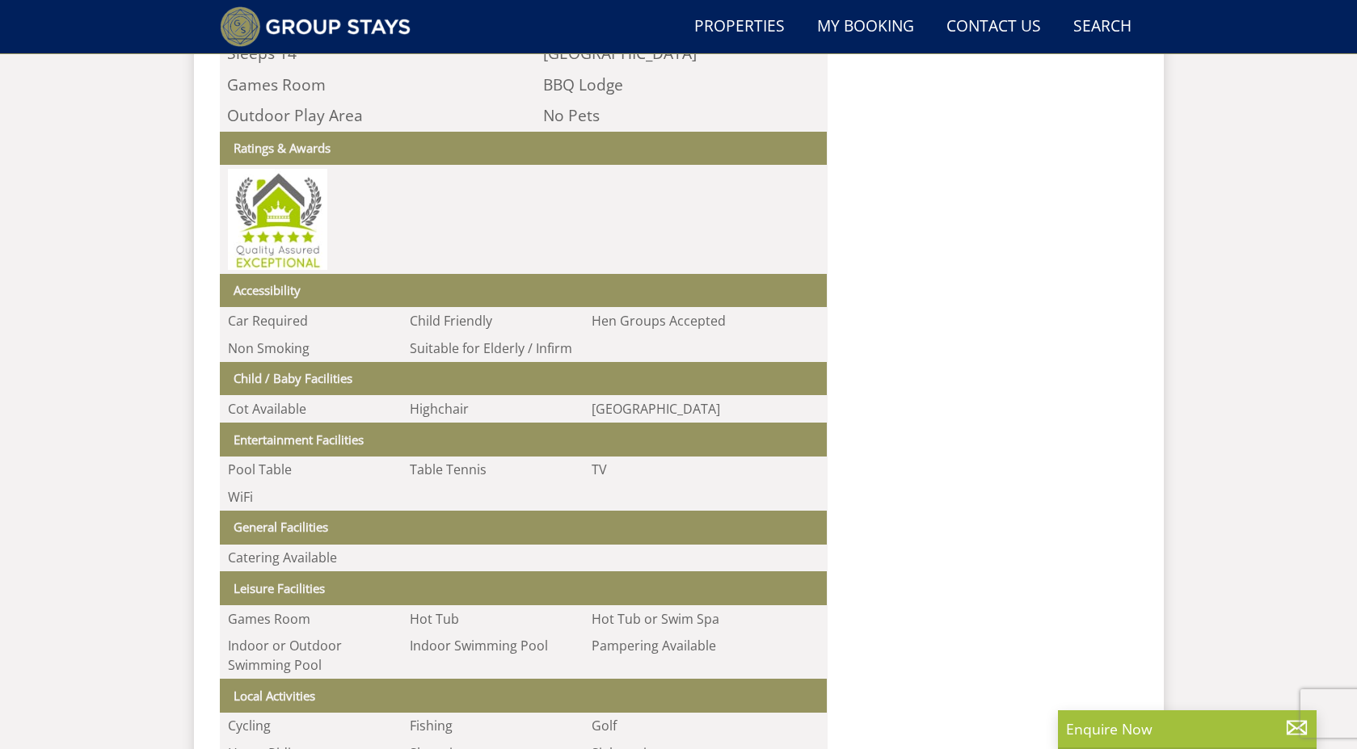
scroll to position [1162, 0]
